Goal: Task Accomplishment & Management: Complete application form

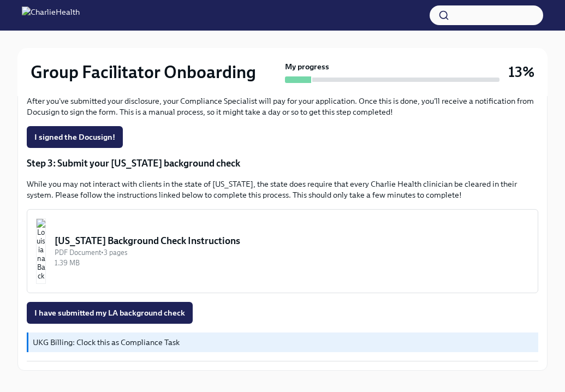
scroll to position [344, 0]
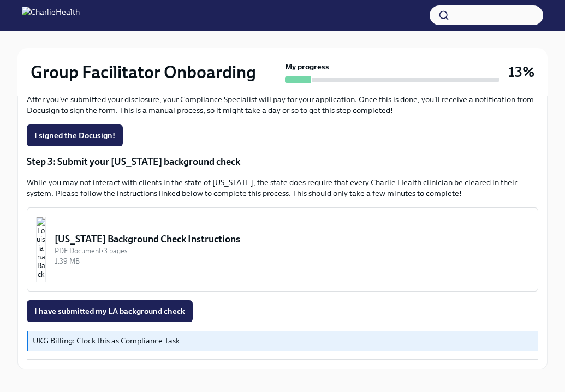
click at [46, 251] on img "button" at bounding box center [41, 250] width 10 height 66
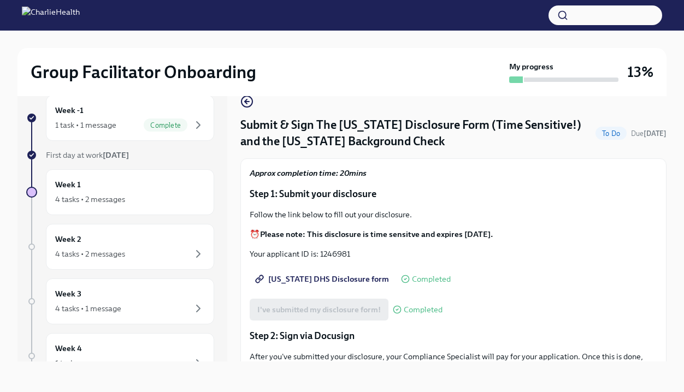
scroll to position [0, 0]
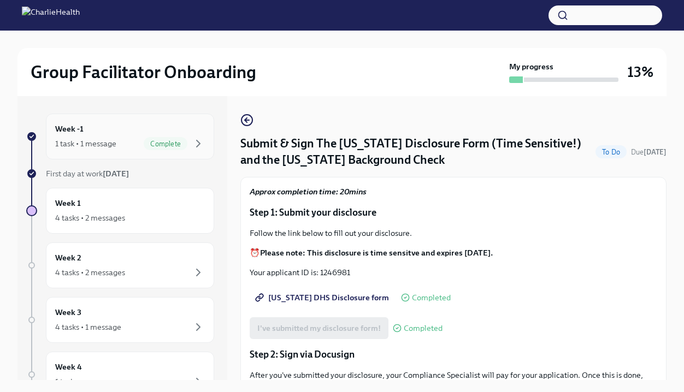
click at [127, 138] on div "1 task • 1 message Complete" at bounding box center [130, 143] width 150 height 13
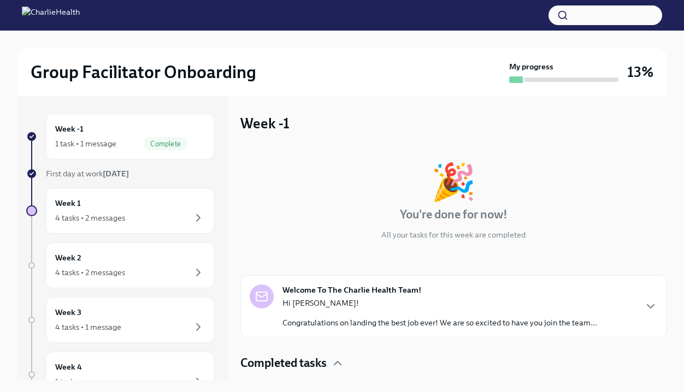
scroll to position [36, 0]
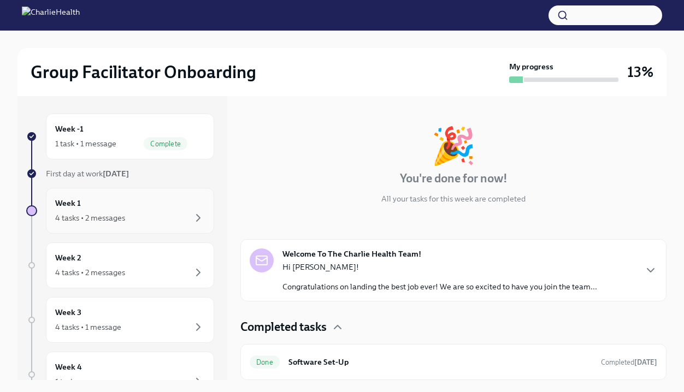
click at [135, 191] on div "Week 1 4 tasks • 2 messages" at bounding box center [130, 211] width 168 height 46
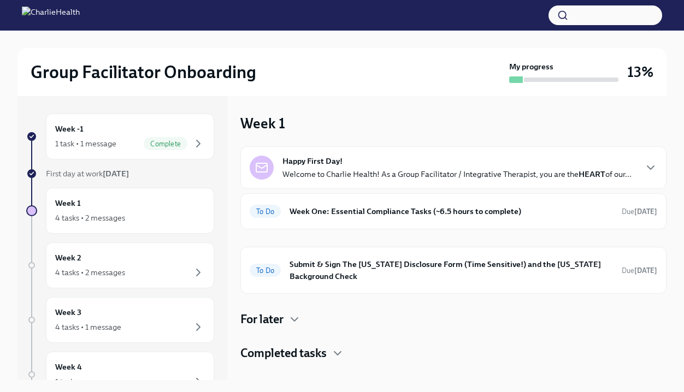
click at [565, 176] on strong "HEART" at bounding box center [591, 174] width 27 height 10
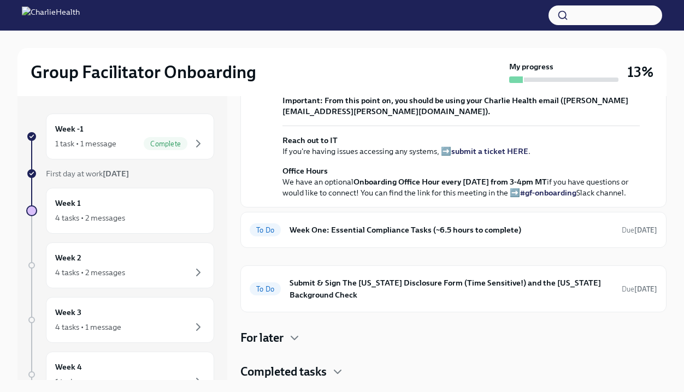
scroll to position [434, 0]
click at [454, 226] on h6 "Week One: Essential Compliance Tasks (~6.5 hours to complete)" at bounding box center [450, 230] width 323 height 12
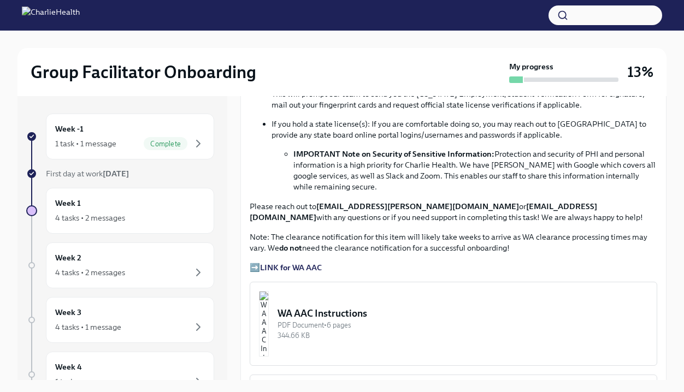
scroll to position [691, 0]
click at [304, 267] on strong "LINK for WA AAC" at bounding box center [291, 267] width 62 height 10
click at [269, 309] on img "button" at bounding box center [264, 323] width 10 height 66
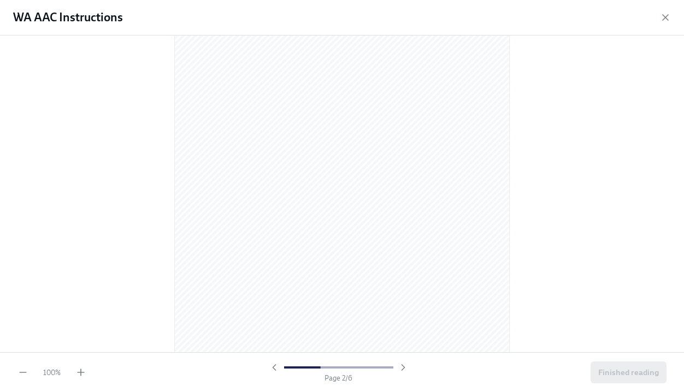
scroll to position [548, 0]
click at [0, 0] on div "WA AAC Instructions 100 % Page 2 / 6 Finished reading" at bounding box center [342, 196] width 684 height 392
click at [529, 171] on div at bounding box center [342, 194] width 684 height 317
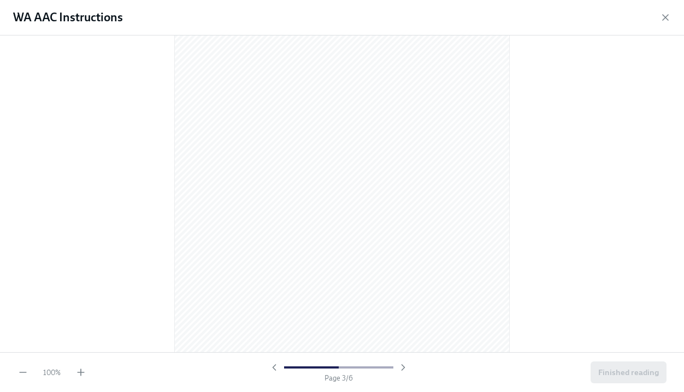
click at [555, 166] on div at bounding box center [342, 194] width 684 height 317
click at [565, 371] on span "Finished reading" at bounding box center [628, 372] width 61 height 11
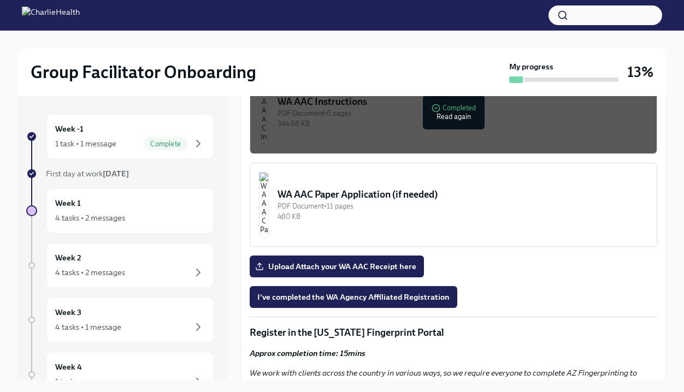
scroll to position [904, 0]
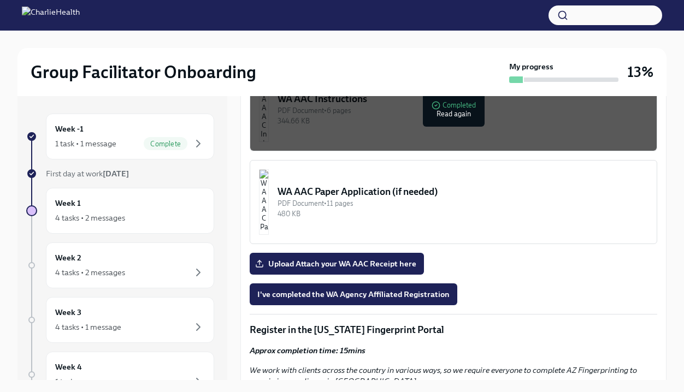
click at [422, 293] on span "I've completed the WA Agency Affiliated Registration" at bounding box center [353, 294] width 192 height 11
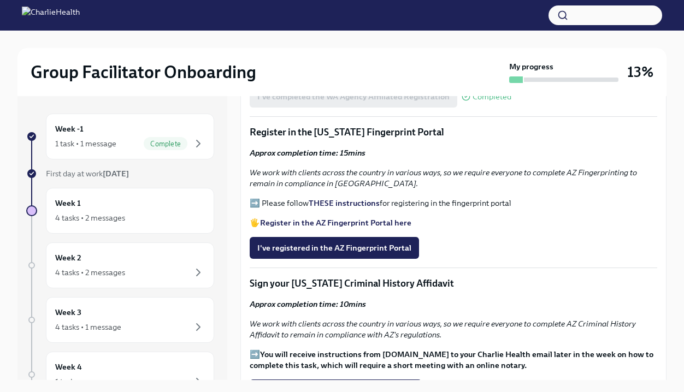
scroll to position [1115, 0]
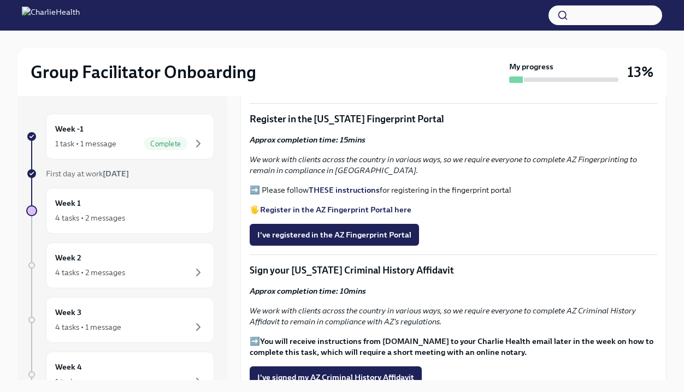
click at [333, 210] on strong "Register in the AZ Fingerprint Portal here" at bounding box center [335, 210] width 151 height 10
click at [316, 186] on strong "THESE instructions" at bounding box center [344, 190] width 71 height 10
click at [347, 235] on span "I've registered in the AZ Fingerprint Portal" at bounding box center [334, 234] width 154 height 11
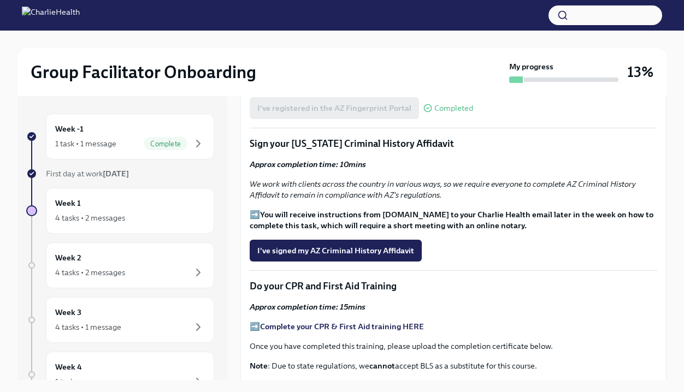
scroll to position [1244, 0]
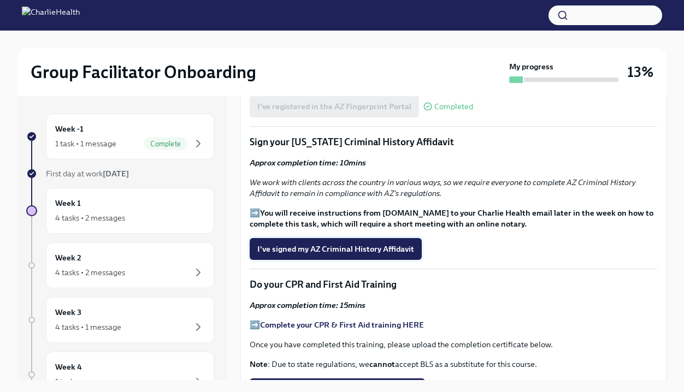
click at [354, 247] on span "I've signed my AZ Criminal History Affidavit" at bounding box center [335, 249] width 157 height 11
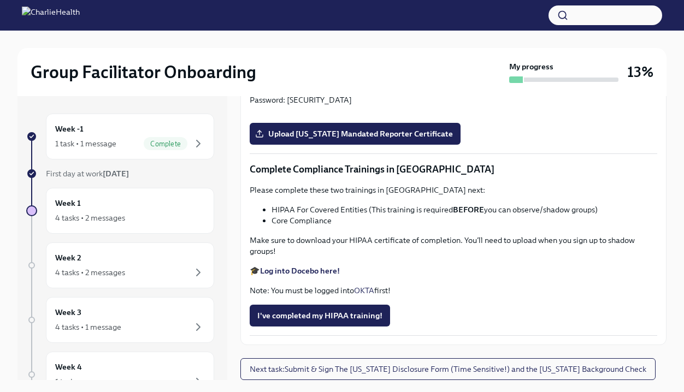
scroll to position [2335, 0]
click at [167, 175] on div "First day at work [DATE]" at bounding box center [130, 173] width 168 height 11
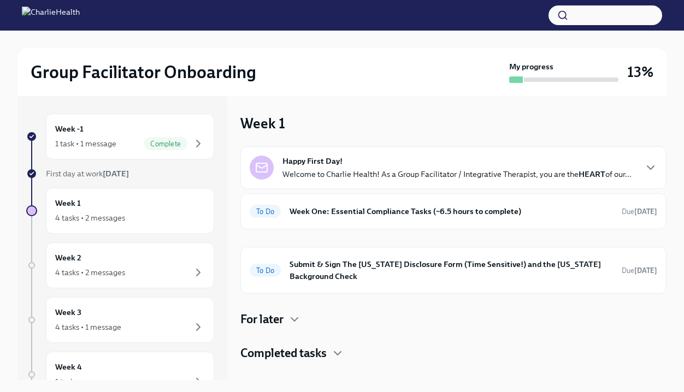
click at [167, 175] on div "First day at work [DATE]" at bounding box center [130, 173] width 168 height 11
click at [372, 219] on div "To Do Week One: Essential Compliance Tasks (~6.5 hours to complete) Due [DATE]" at bounding box center [453, 211] width 407 height 17
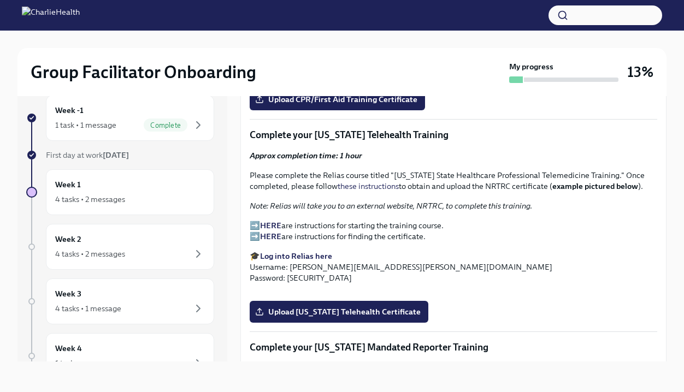
scroll to position [1512, 0]
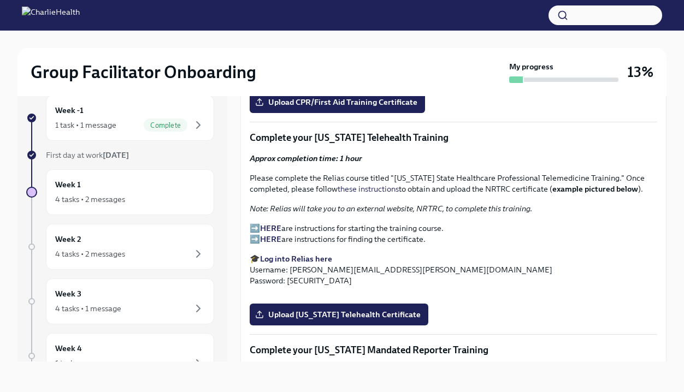
click at [310, 259] on strong "Log into Relias here" at bounding box center [296, 259] width 72 height 10
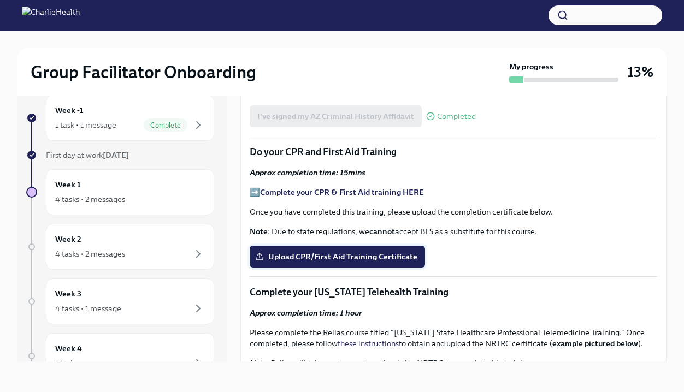
scroll to position [1359, 0]
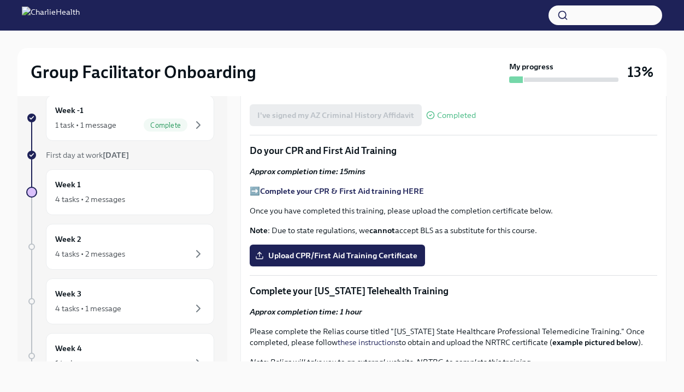
click at [327, 192] on strong "Complete your CPR & First Aid training HERE" at bounding box center [342, 191] width 164 height 10
